Goal: Task Accomplishment & Management: Complete application form

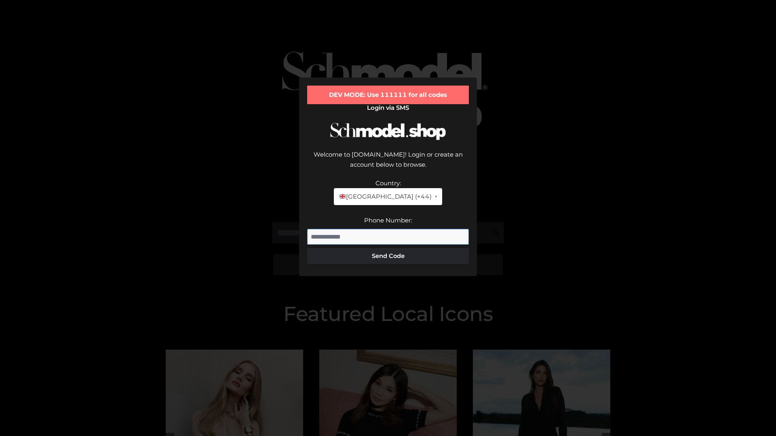
click at [388, 229] on input "Phone Number:" at bounding box center [388, 237] width 162 height 16
type input "**********"
click at [388, 248] on button "Send Code" at bounding box center [388, 256] width 162 height 16
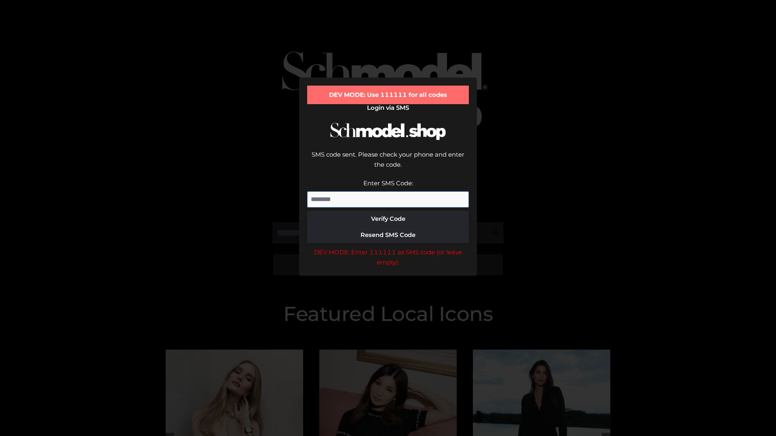
click at [388, 191] on input "Enter SMS Code:" at bounding box center [388, 199] width 162 height 16
type input "******"
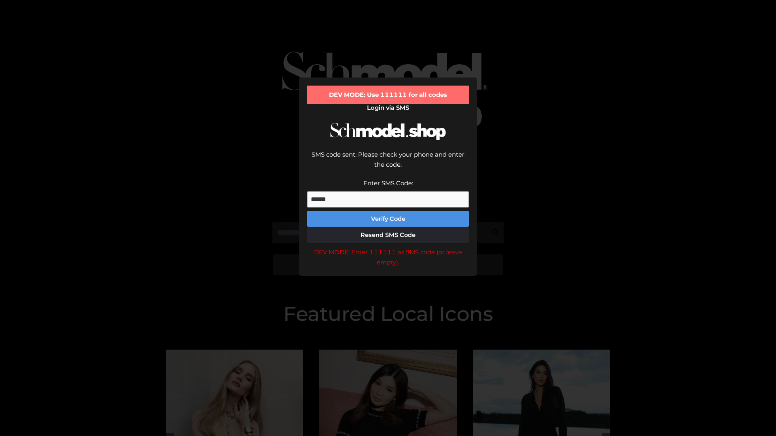
click at [388, 211] on button "Verify Code" at bounding box center [388, 219] width 162 height 16
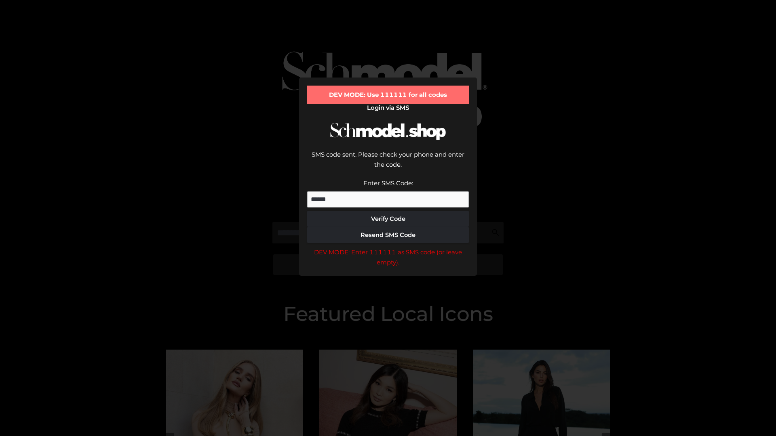
click at [388, 247] on div "DEV MODE: Enter 111111 as SMS code (or leave empty)." at bounding box center [388, 257] width 162 height 21
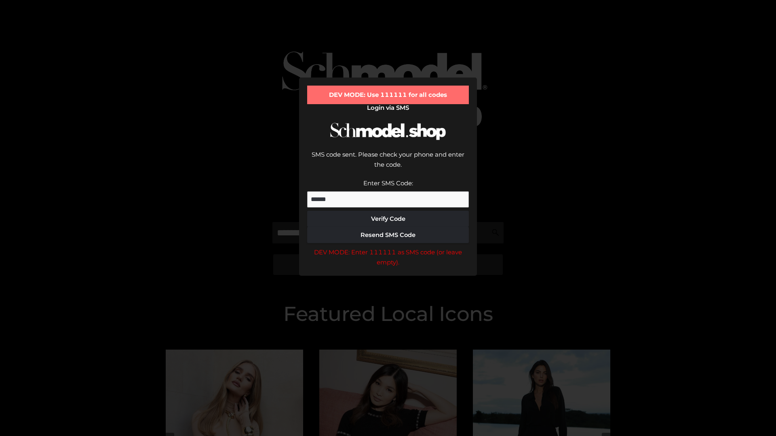
click at [388, 247] on div "DEV MODE: Enter 111111 as SMS code (or leave empty)." at bounding box center [388, 257] width 162 height 21
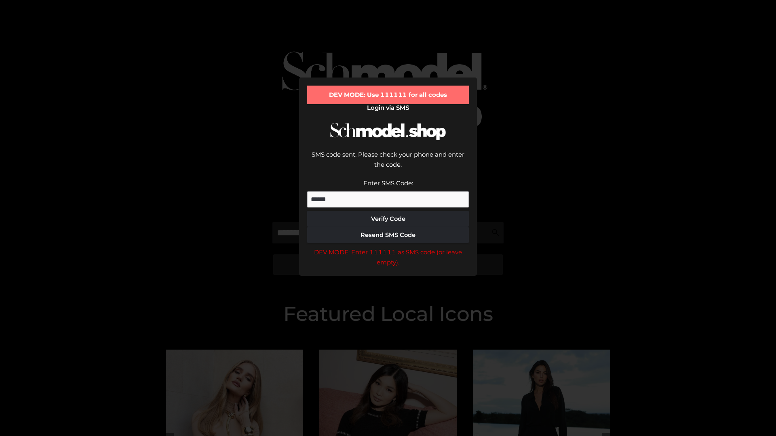
click at [388, 247] on div "DEV MODE: Enter 111111 as SMS code (or leave empty)." at bounding box center [388, 257] width 162 height 21
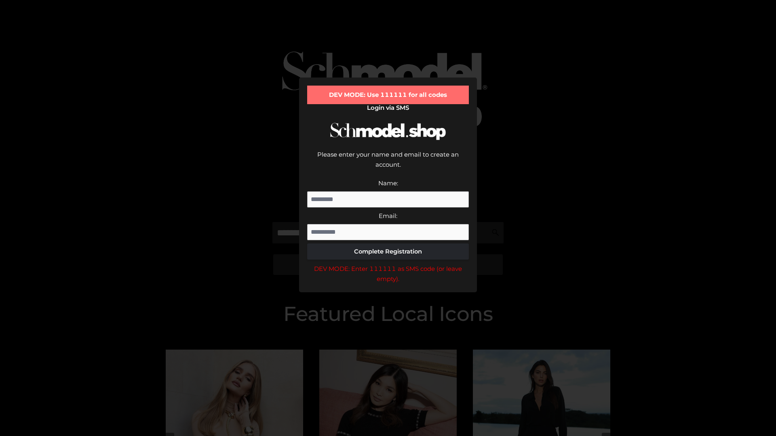
click at [388, 264] on div "DEV MODE: Enter 111111 as SMS code (or leave empty)." at bounding box center [388, 274] width 162 height 21
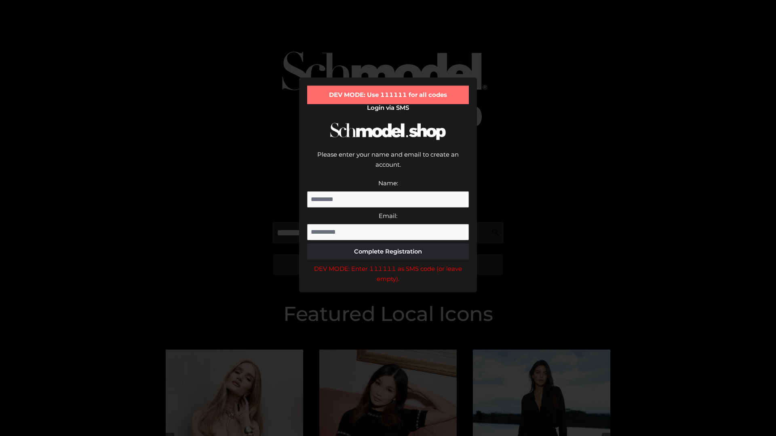
click at [388, 264] on div "DEV MODE: Enter 111111 as SMS code (or leave empty)." at bounding box center [388, 274] width 162 height 21
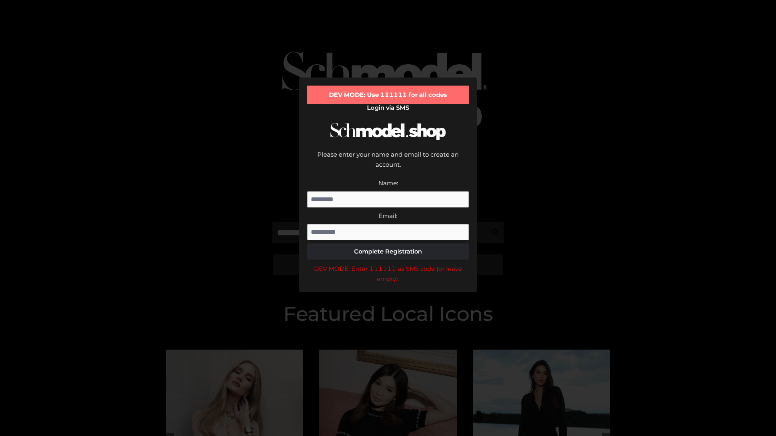
click at [388, 264] on div "DEV MODE: Enter 111111 as SMS code (or leave empty)." at bounding box center [388, 274] width 162 height 21
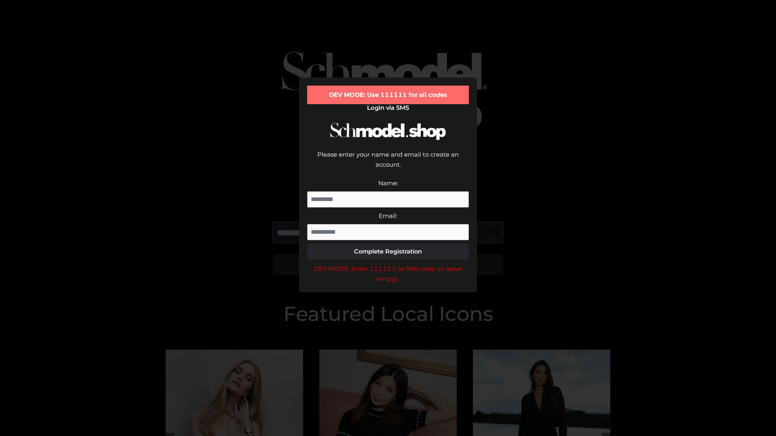
scroll to position [0, 29]
click at [388, 264] on div "DEV MODE: Enter 111111 as SMS code (or leave empty)." at bounding box center [388, 274] width 162 height 21
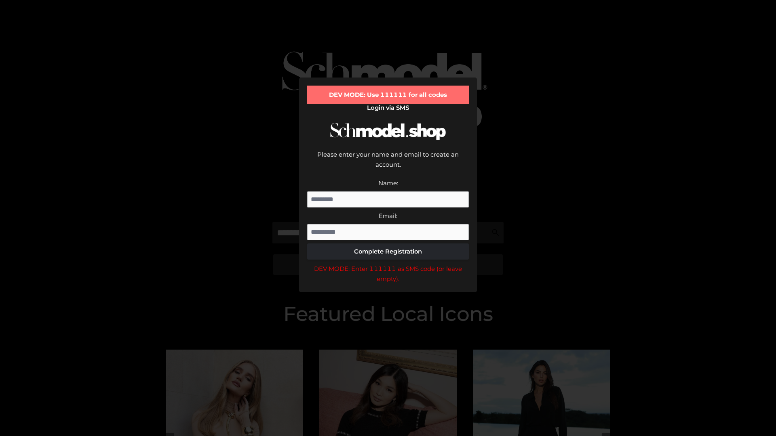
click at [388, 264] on div "DEV MODE: Enter 111111 as SMS code (or leave empty)." at bounding box center [388, 274] width 162 height 21
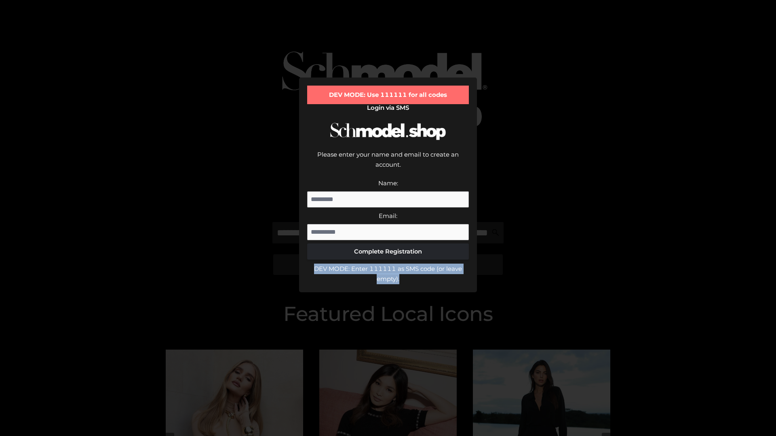
scroll to position [0, 0]
type input "**********"
